Goal: Task Accomplishment & Management: Use online tool/utility

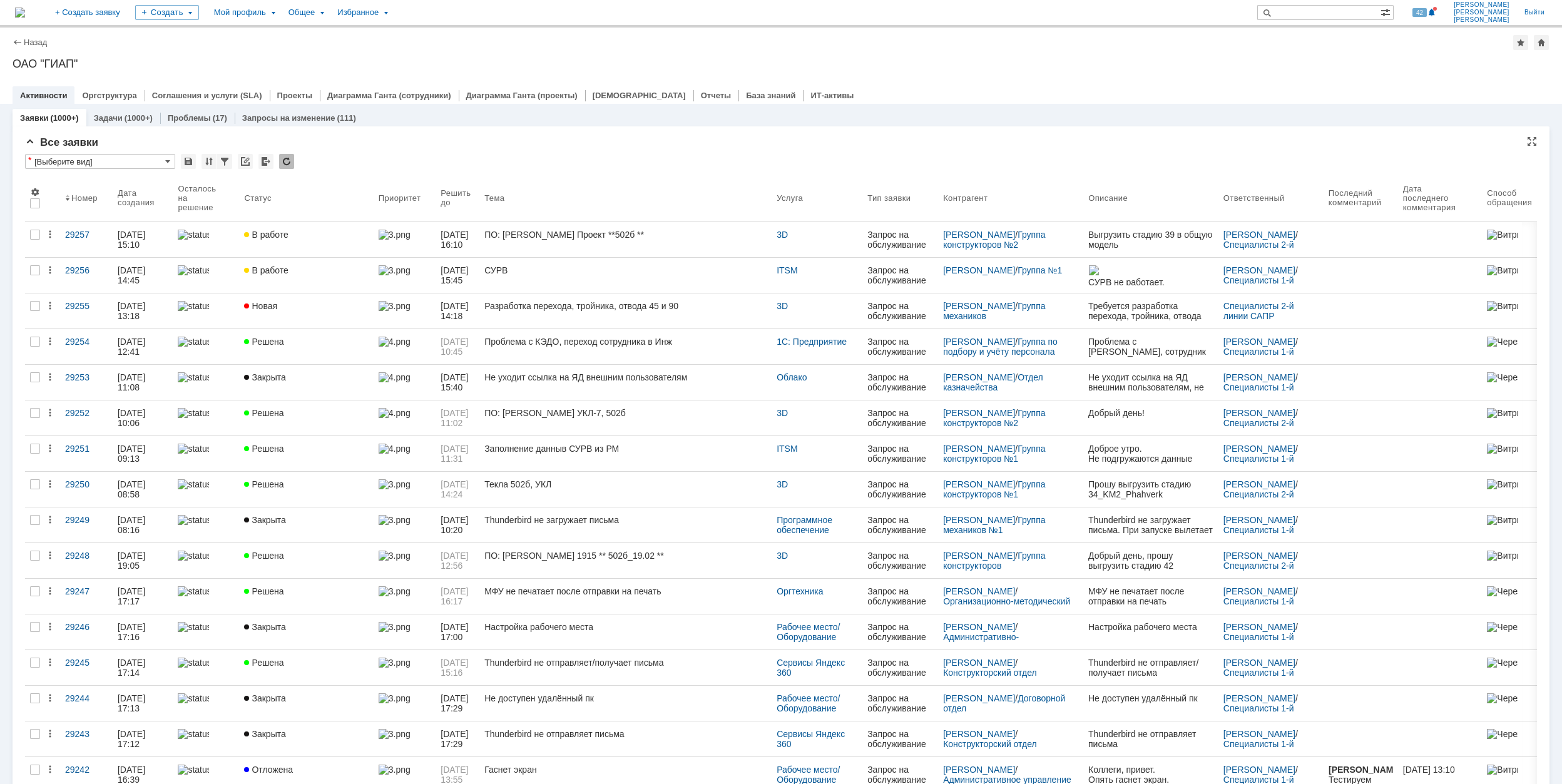
click at [396, 158] on div "* [Выберите вид]" at bounding box center [780, 163] width 1512 height 17
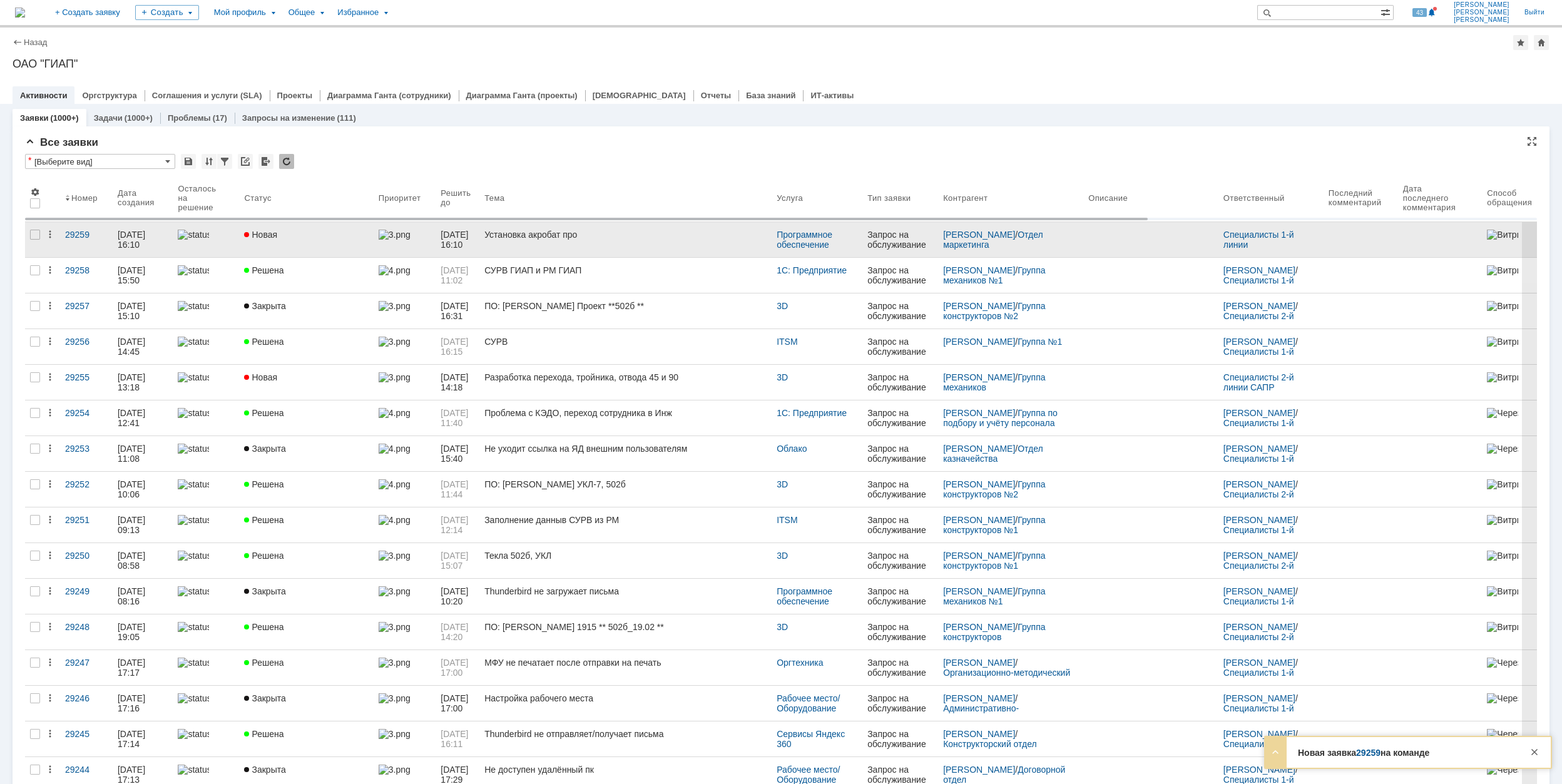
click at [338, 238] on div "Новая" at bounding box center [305, 234] width 124 height 10
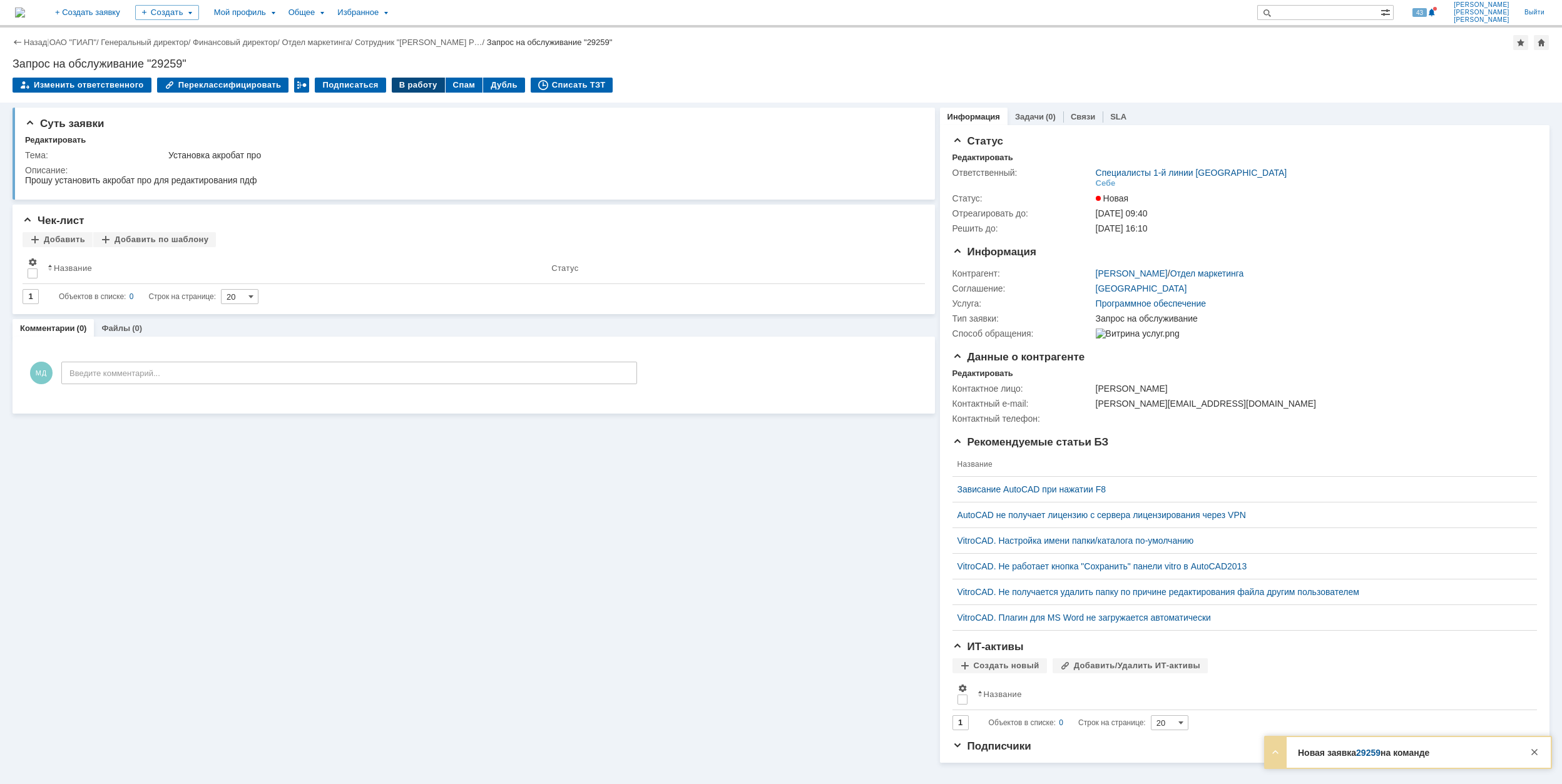
click at [411, 91] on div "В работу" at bounding box center [418, 85] width 53 height 15
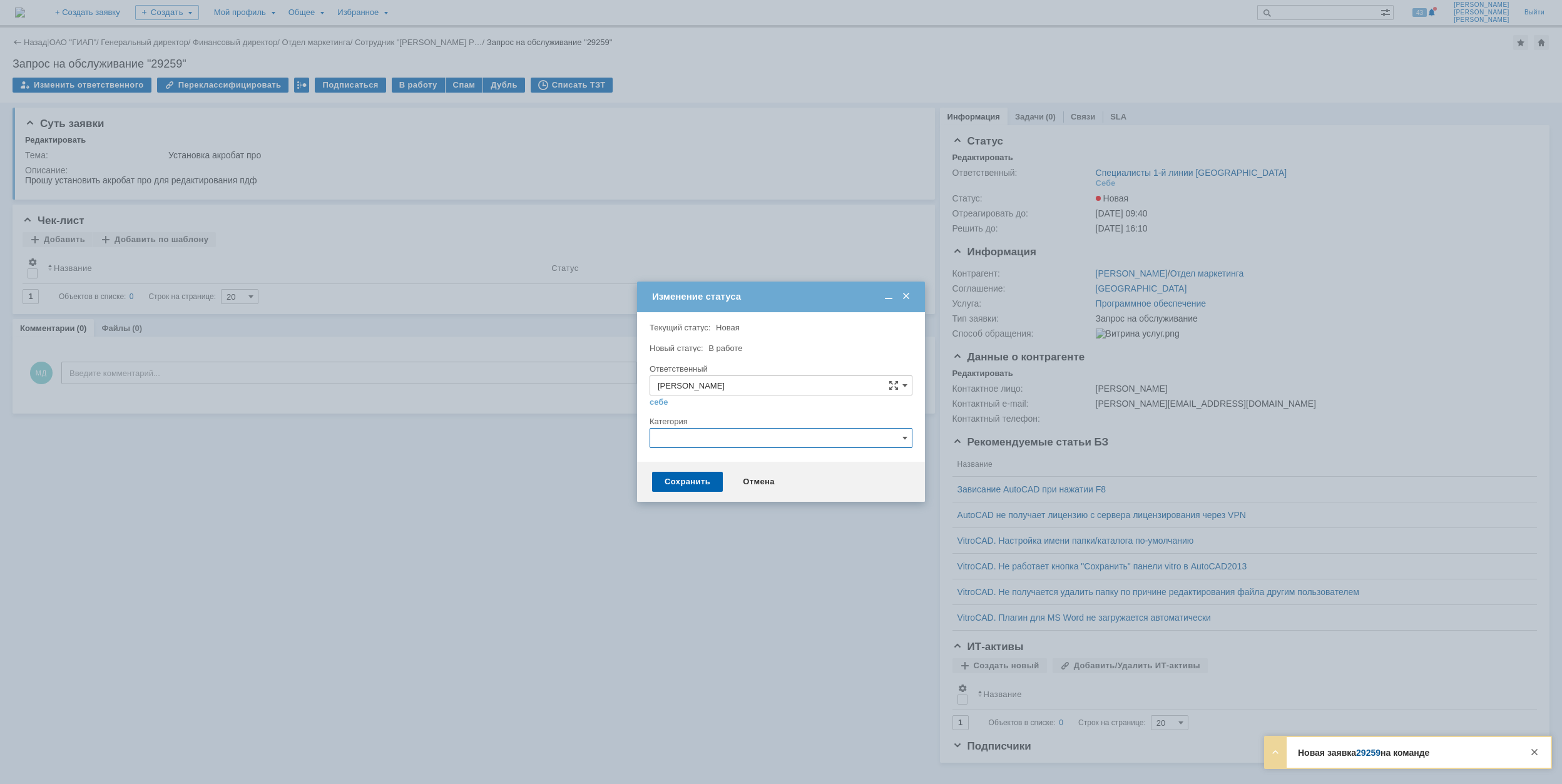
click at [692, 444] on input "text" at bounding box center [780, 438] width 263 height 20
click at [751, 464] on span "Adobe Acrobat" at bounding box center [781, 460] width 247 height 10
type input "Adobe Acrobat"
click at [682, 483] on div "Сохранить" at bounding box center [687, 482] width 71 height 20
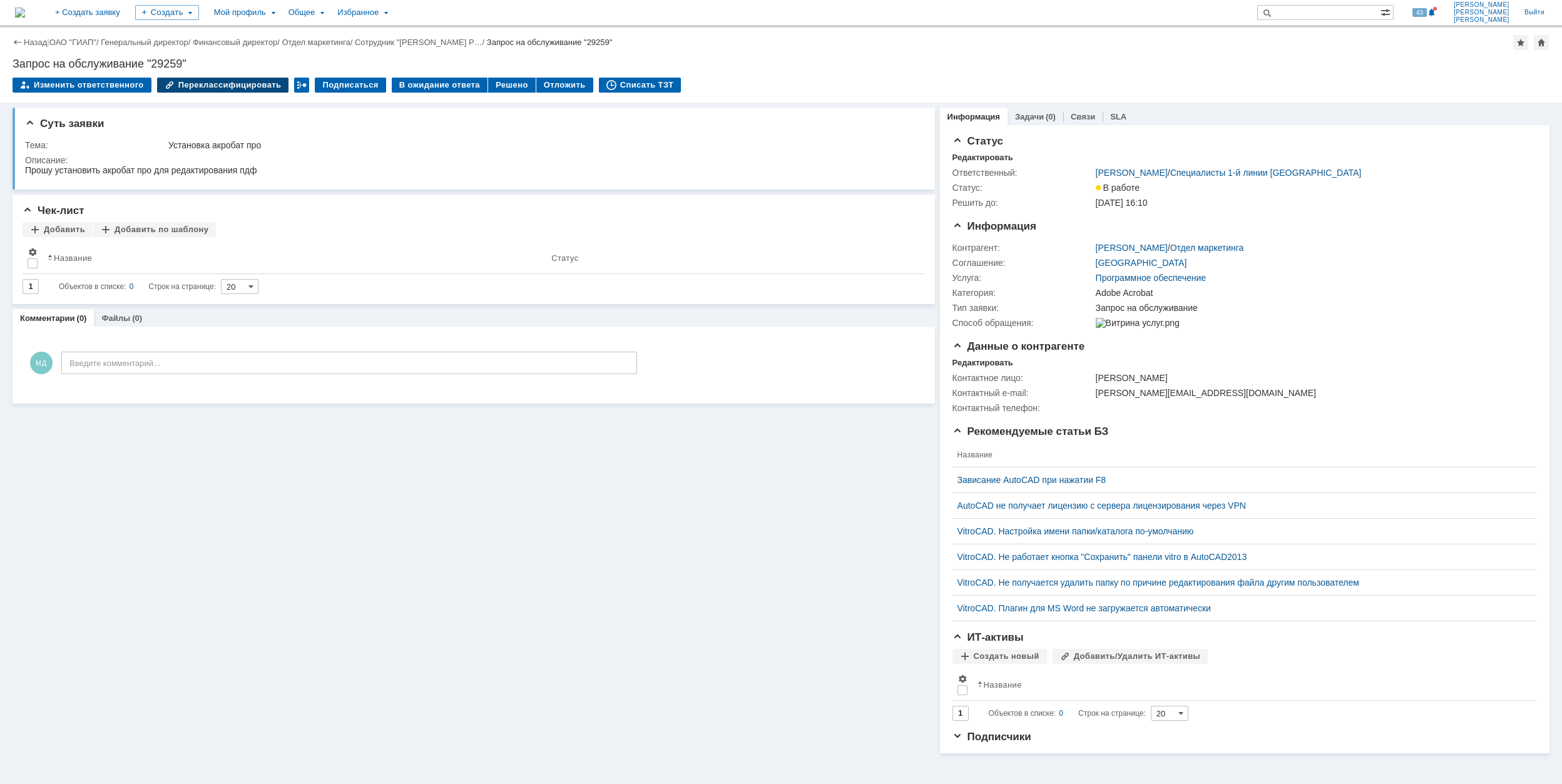
click at [203, 83] on div "Переклассифицировать" at bounding box center [223, 85] width 132 height 15
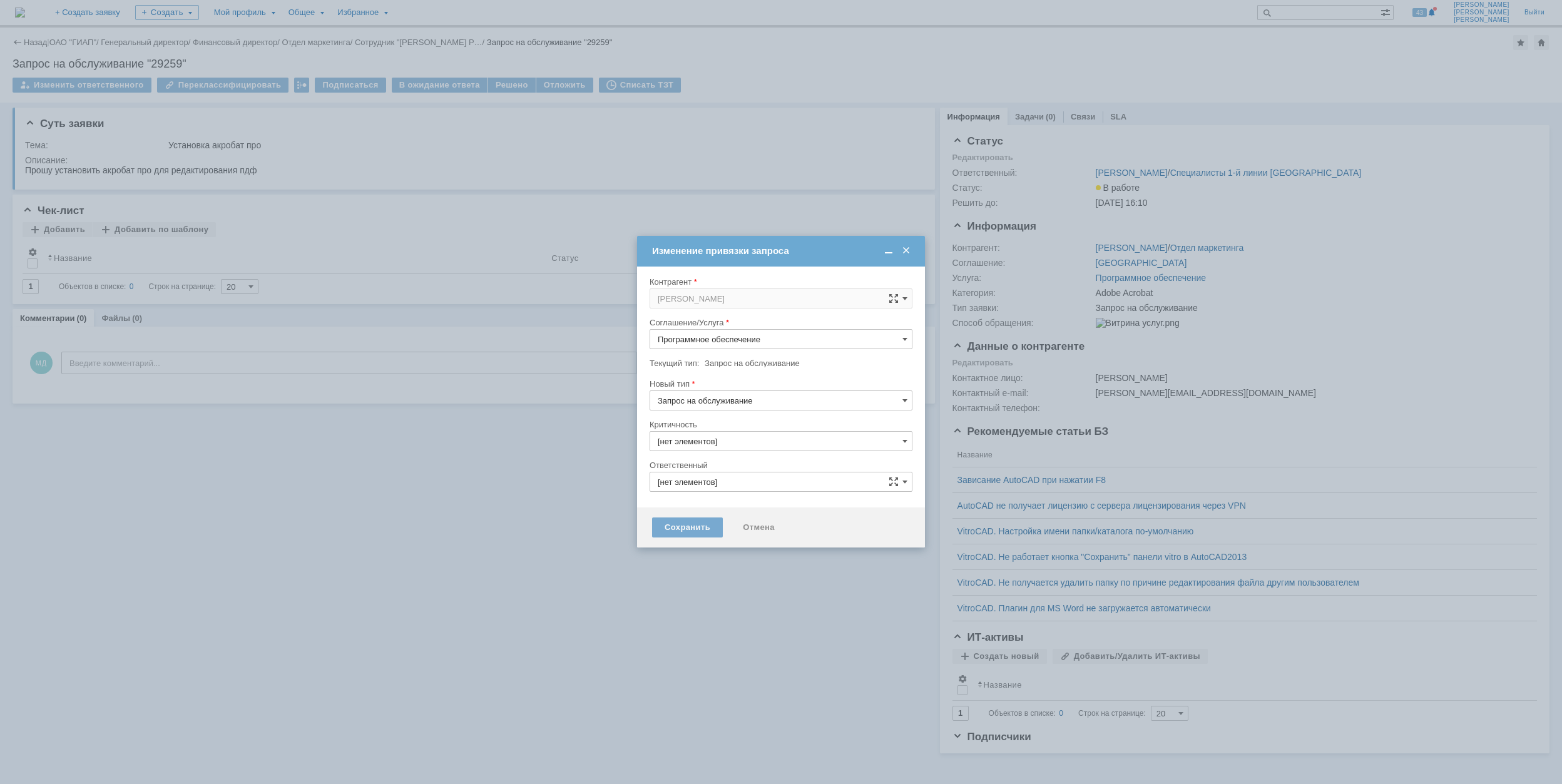
type input "[не указано]"
type input "[PERSON_NAME]"
type input "3. Низкая"
type input "Adobe Acrobat"
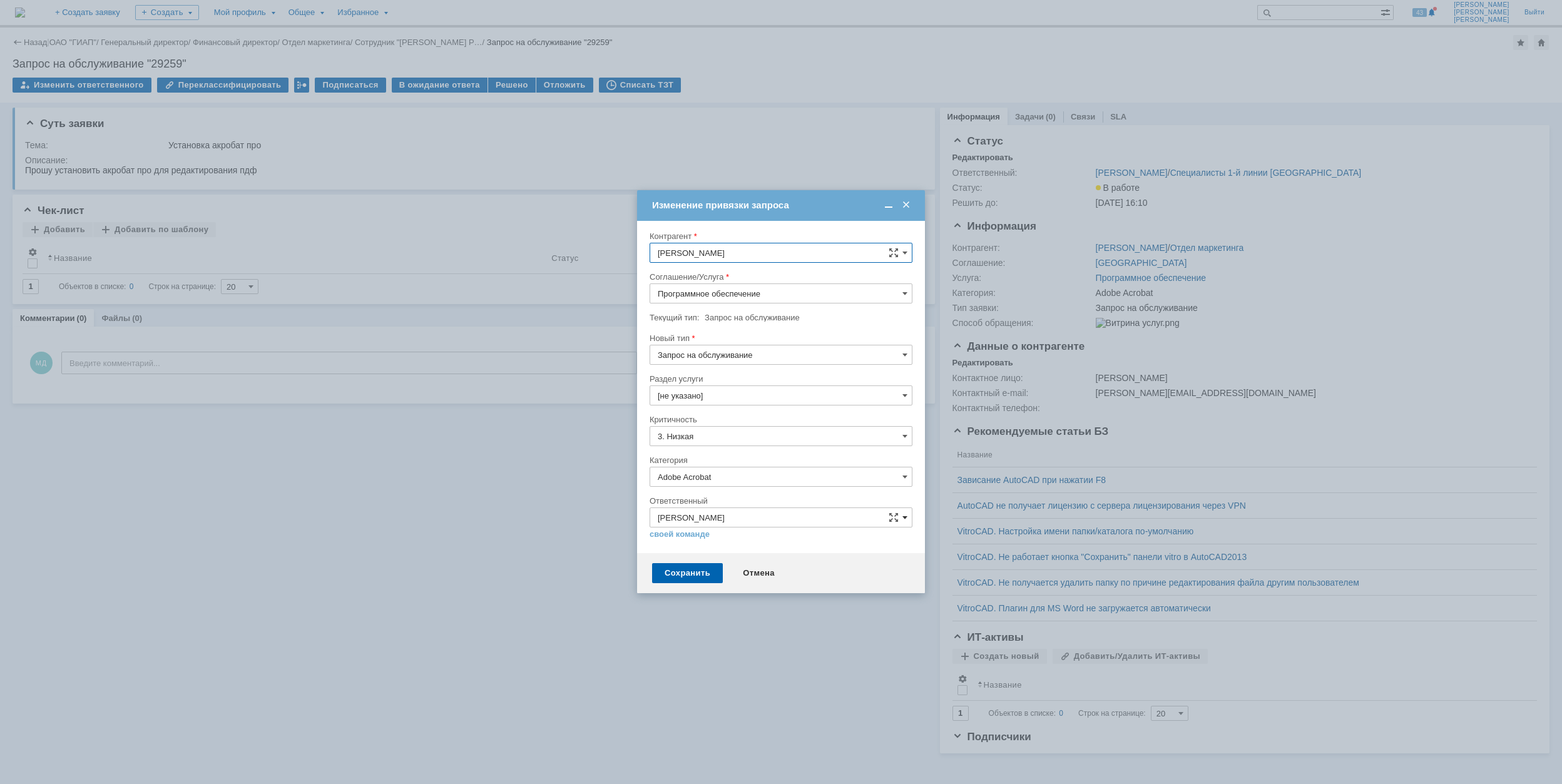
click at [904, 518] on span at bounding box center [904, 517] width 5 height 10
click at [823, 661] on div "[PERSON_NAME]" at bounding box center [781, 664] width 262 height 20
type input "[PERSON_NAME]"
click at [682, 577] on div "Сохранить" at bounding box center [687, 573] width 71 height 20
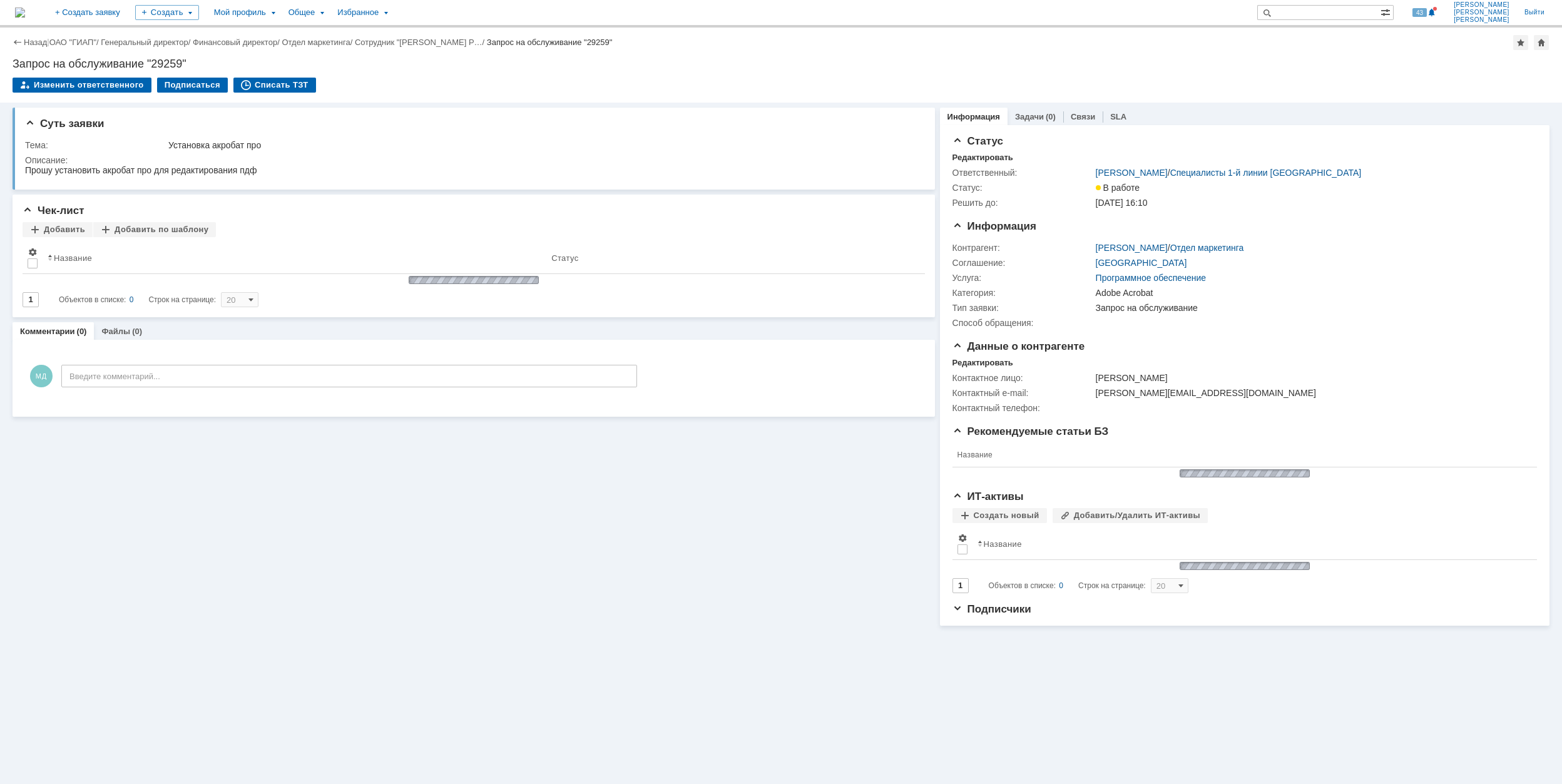
scroll to position [0, 0]
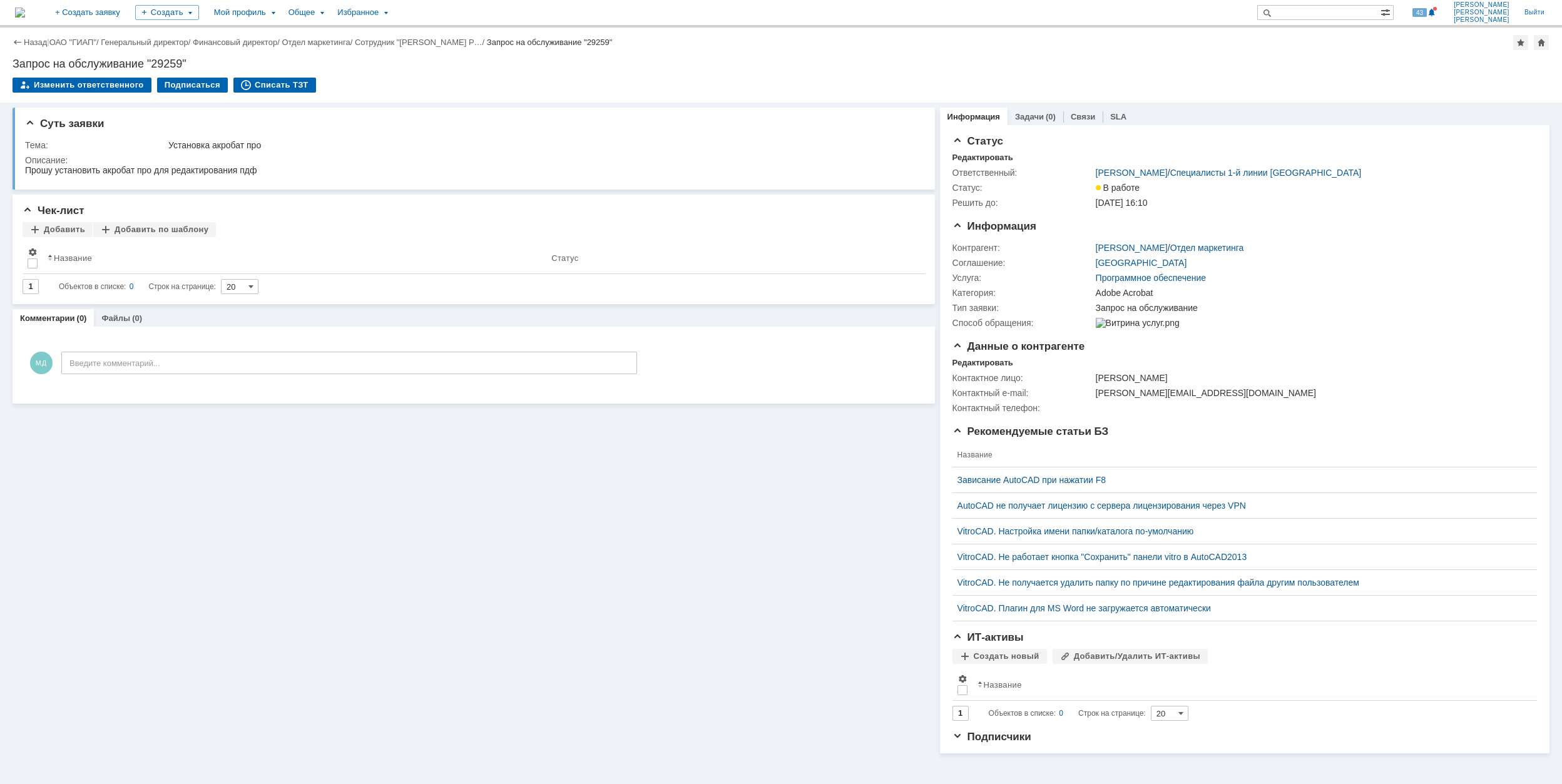
click at [89, 36] on div "Назад | ОАО "ГИАП" / Генеральный директор / Финансовый директор / Отдел маркети…" at bounding box center [781, 43] width 1536 height 15
click at [89, 38] on link "ОАО "ГИАП"" at bounding box center [73, 42] width 47 height 9
